Goal: Use online tool/utility: Utilize a website feature to perform a specific function

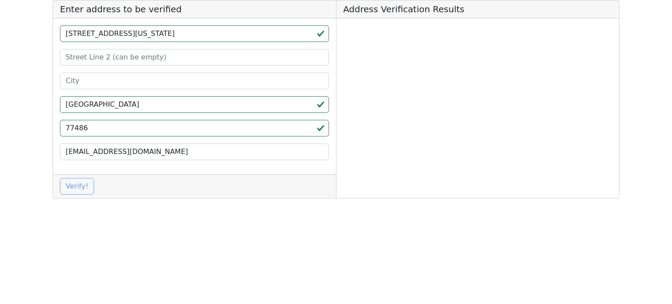
type input "[GEOGRAPHIC_DATA]"
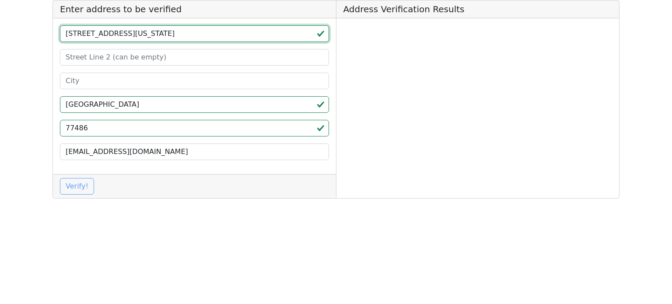
drag, startPoint x: 148, startPoint y: 36, endPoint x: 97, endPoint y: 38, distance: 50.8
click at [97, 38] on input "[STREET_ADDRESS][US_STATE]" at bounding box center [194, 33] width 269 height 17
type input "3255 522 [US_STATE]"
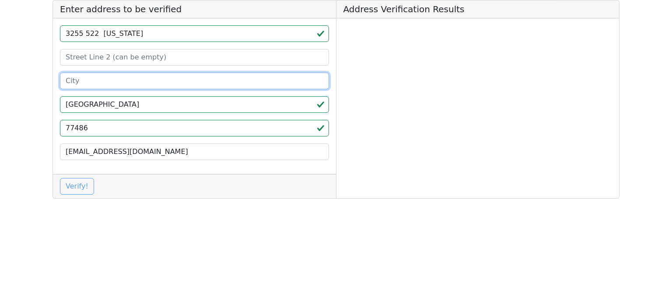
click at [91, 81] on input at bounding box center [194, 81] width 269 height 17
paste input "[GEOGRAPHIC_DATA]"
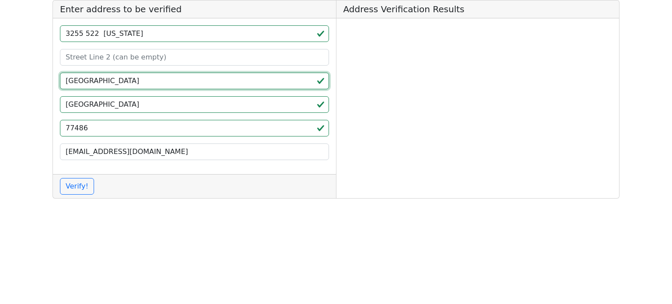
type input "[GEOGRAPHIC_DATA]"
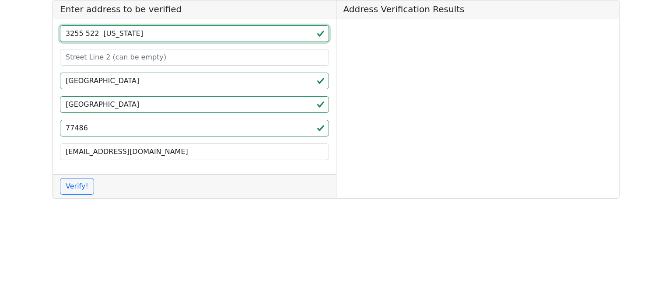
drag, startPoint x: 98, startPoint y: 40, endPoint x: 125, endPoint y: 43, distance: 27.4
click at [125, 43] on div "[STREET_ADDRESS][US_STATE] [EMAIL_ADDRESS][DOMAIN_NAME]" at bounding box center [194, 96] width 283 height 156
type input "3255 522"
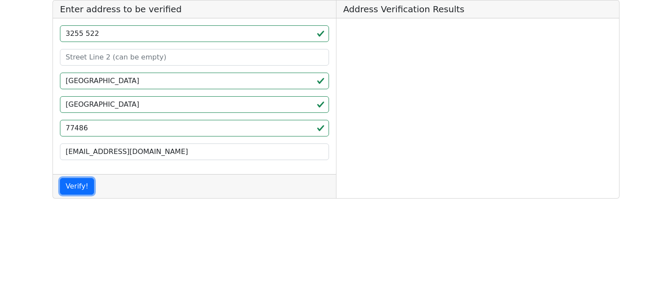
click at [60, 178] on button "Verify!" at bounding box center [77, 186] width 34 height 17
